Goal: Task Accomplishment & Management: Manage account settings

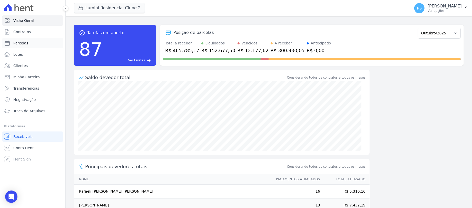
click at [21, 44] on span "Parcelas" at bounding box center [20, 43] width 15 height 5
select select
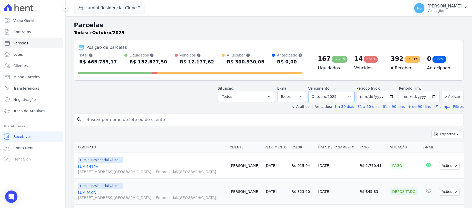
click at [349, 96] on select "Filtrar por período ──────── Todos os meses Março/2024 Abril/2024 Maio/2024 Jun…" at bounding box center [331, 96] width 46 height 11
select select "09/2025"
click at [312, 91] on select "Filtrar por período ──────── Todos os meses Março/2024 Abril/2024 Maio/2024 Jun…" at bounding box center [331, 96] width 46 height 11
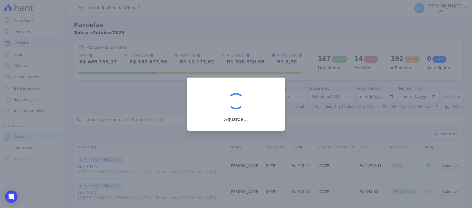
click at [150, 118] on div at bounding box center [236, 104] width 472 height 208
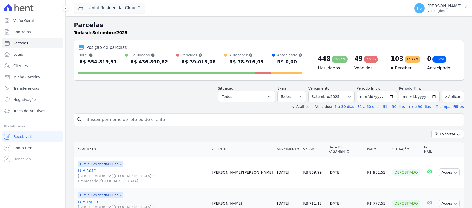
select select
click at [146, 120] on input "search" at bounding box center [272, 119] width 378 height 10
type input "[PERSON_NAME]"
select select
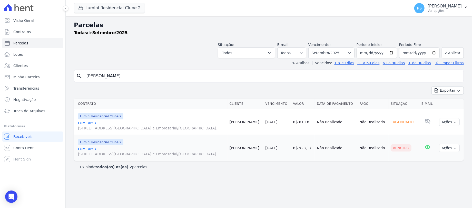
click at [146, 120] on div "Lumini Residencial Clube 2 LUMI305B Alameda Rio Negro, 503, Sala 207, Alphavill…" at bounding box center [152, 121] width 148 height 17
click at [88, 149] on link "LUMI305B Alameda Rio Negro, 503, Sala 207, Alphaville Centro Industrial e Empre…" at bounding box center [152, 151] width 148 height 10
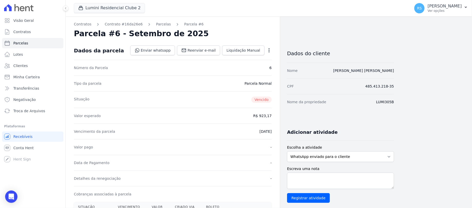
click at [268, 50] on icon "button" at bounding box center [269, 50] width 5 height 5
click at [250, 59] on link "Alterar" at bounding box center [247, 57] width 45 height 9
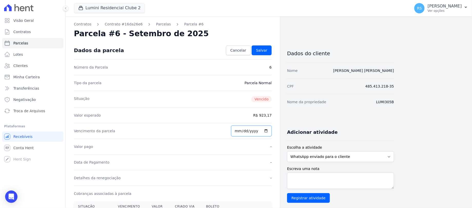
click at [245, 131] on input "2025-09-30" at bounding box center [251, 130] width 41 height 11
type input "2025-10-30"
click at [261, 54] on link "Salvar" at bounding box center [262, 50] width 20 height 10
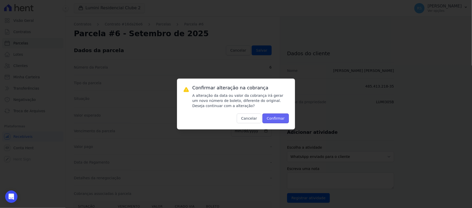
click at [281, 120] on button "Confirmar" at bounding box center [276, 118] width 27 height 10
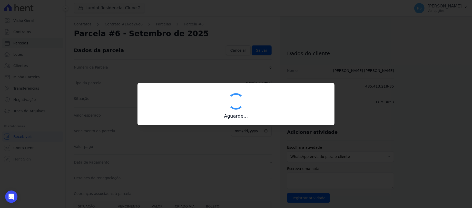
type input "00190000090335103300000669056178812200000092317"
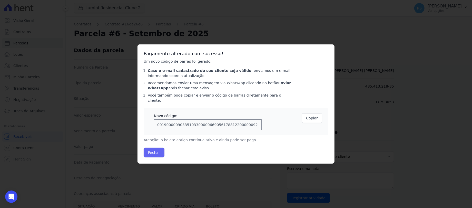
click at [159, 148] on button "Fechar" at bounding box center [154, 153] width 21 height 10
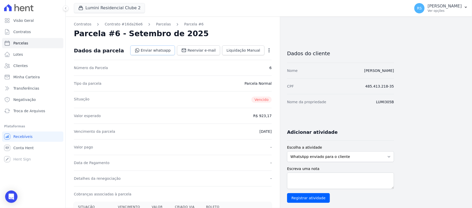
click at [164, 52] on link "Enviar whatsapp" at bounding box center [152, 50] width 45 height 10
